Goal: Task Accomplishment & Management: Use online tool/utility

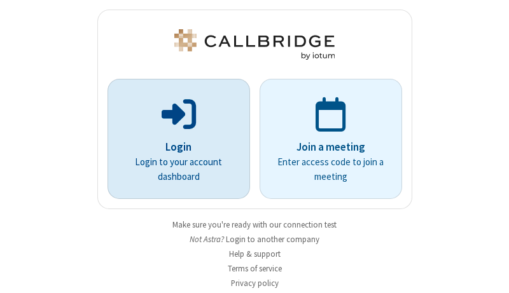
click at [174, 147] on p "Login" at bounding box center [178, 147] width 107 height 17
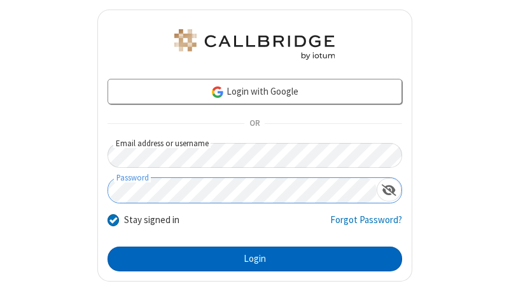
click at [249, 259] on button "Login" at bounding box center [254, 259] width 294 height 25
